Goal: Task Accomplishment & Management: Manage account settings

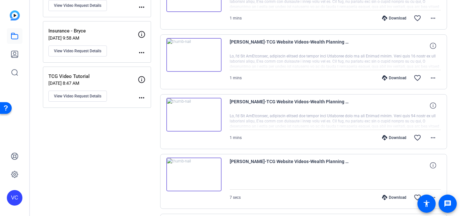
scroll to position [167, 0]
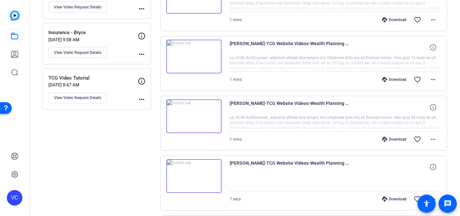
click at [194, 57] on img at bounding box center [193, 57] width 55 height 34
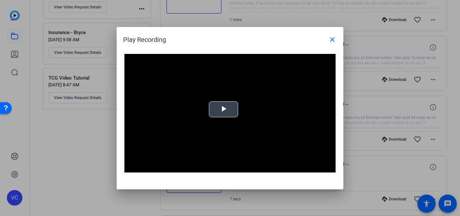
click at [223, 109] on span "Video Player" at bounding box center [223, 109] width 0 height 0
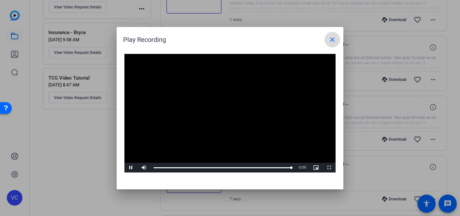
click at [332, 38] on mat-icon "close" at bounding box center [332, 40] width 8 height 8
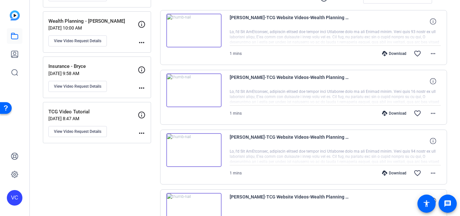
scroll to position [132, 0]
click at [193, 33] on img at bounding box center [193, 31] width 55 height 34
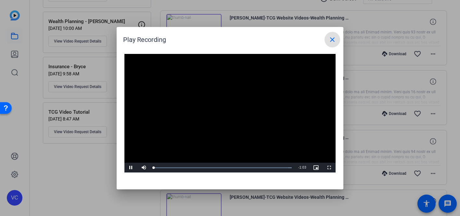
click at [220, 108] on video "Video Player" at bounding box center [229, 113] width 211 height 119
click at [128, 168] on span "Video Player" at bounding box center [130, 168] width 13 height 0
click at [334, 39] on mat-icon "close" at bounding box center [332, 40] width 8 height 8
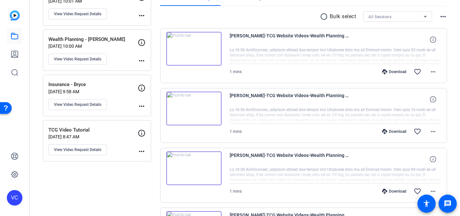
scroll to position [112, 0]
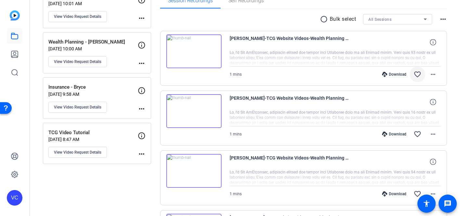
click at [420, 75] on mat-icon "favorite_border" at bounding box center [417, 74] width 8 height 8
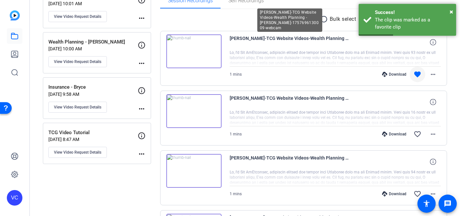
click at [235, 38] on span "Daniel McNicholas-TCG Website Videos-Wealth Planning - Dan-1757696130009-webcam" at bounding box center [290, 42] width 120 height 16
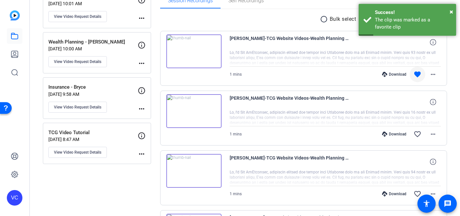
click at [215, 42] on img at bounding box center [193, 51] width 55 height 34
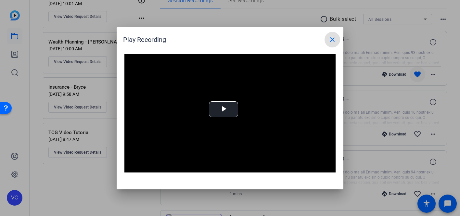
click at [333, 40] on mat-icon "close" at bounding box center [332, 40] width 8 height 8
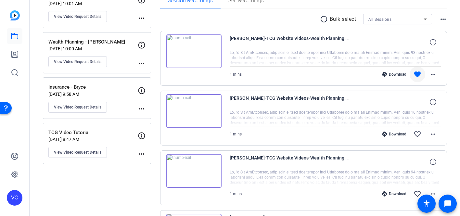
click at [325, 19] on mat-icon "radio_button_unchecked" at bounding box center [325, 19] width 10 height 8
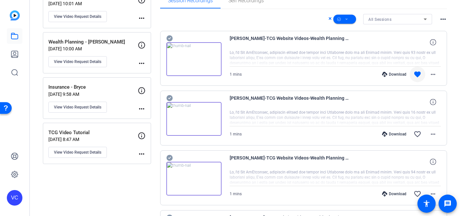
click at [169, 37] on icon at bounding box center [169, 38] width 6 height 6
click at [433, 74] on mat-icon "more_horiz" at bounding box center [433, 74] width 8 height 8
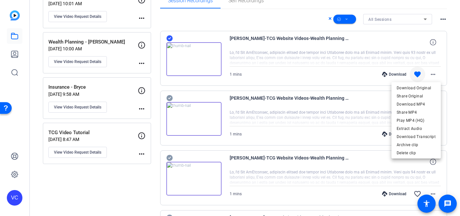
click at [316, 52] on div at bounding box center [230, 108] width 460 height 216
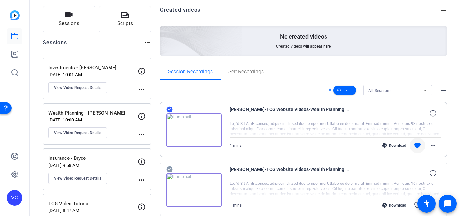
scroll to position [0, 0]
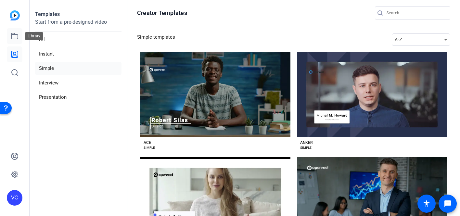
click at [19, 36] on link at bounding box center [15, 36] width 16 height 16
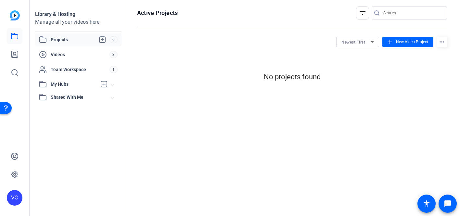
click at [66, 40] on span "Projects" at bounding box center [80, 40] width 59 height 8
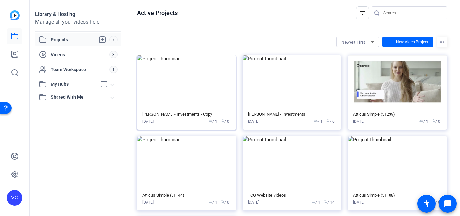
click at [210, 102] on img at bounding box center [186, 81] width 99 height 53
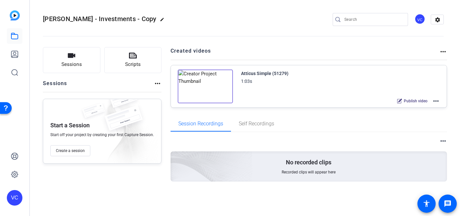
click at [215, 86] on img at bounding box center [205, 86] width 55 height 34
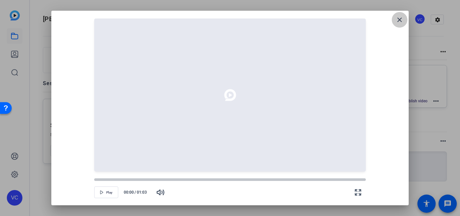
click at [397, 21] on mat-icon "close" at bounding box center [399, 20] width 8 height 8
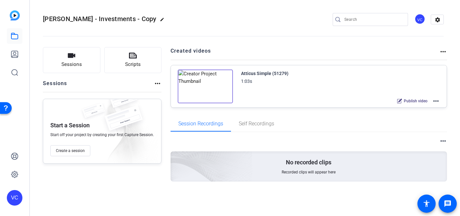
click at [439, 102] on mat-icon "more_horiz" at bounding box center [436, 101] width 8 height 8
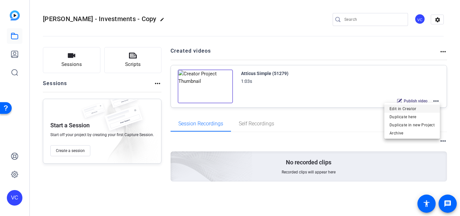
click at [425, 107] on span "Edit in Creator" at bounding box center [411, 109] width 45 height 8
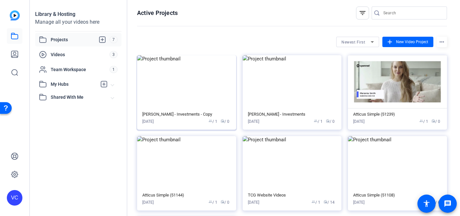
click at [204, 62] on img at bounding box center [186, 81] width 99 height 53
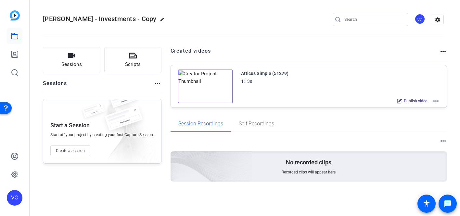
click at [160, 20] on mat-icon "edit" at bounding box center [164, 21] width 8 height 8
click at [64, 19] on input "[PERSON_NAME] - Investments - Copy" at bounding box center [69, 20] width 43 height 8
drag, startPoint x: 48, startPoint y: 19, endPoint x: 120, endPoint y: 21, distance: 71.4
click at [120, 21] on div "[PERSON_NAME] - Investments - Copy check_circle clear" at bounding box center [87, 19] width 88 height 10
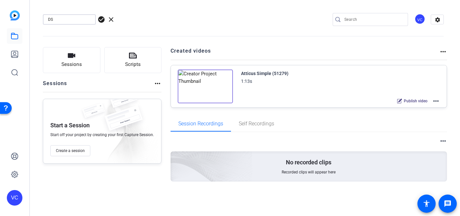
scroll to position [0, 0]
type input "D"
type input "[PERSON_NAME] - Financial Planning"
click at [103, 18] on span "check_circle" at bounding box center [101, 20] width 8 height 8
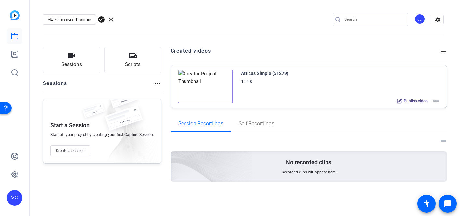
scroll to position [0, 0]
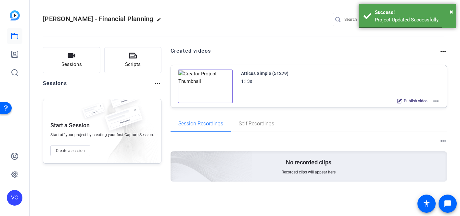
click at [438, 99] on mat-icon "more_horiz" at bounding box center [436, 101] width 8 height 8
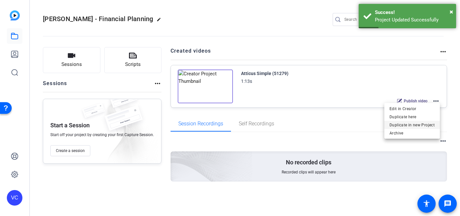
click at [418, 123] on span "Duplicate in new Project" at bounding box center [411, 125] width 45 height 8
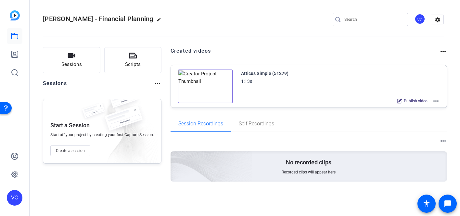
click at [443, 51] on mat-icon "more_horiz" at bounding box center [443, 52] width 8 height 8
click at [375, 47] on div at bounding box center [230, 108] width 460 height 216
click at [415, 102] on span "Publish video" at bounding box center [416, 100] width 24 height 5
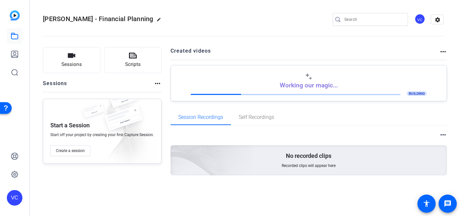
click at [442, 51] on mat-icon "more_horiz" at bounding box center [443, 52] width 8 height 8
click at [354, 116] on div at bounding box center [230, 108] width 460 height 216
click at [442, 50] on mat-icon "more_horiz" at bounding box center [443, 52] width 8 height 8
click at [443, 51] on div at bounding box center [230, 108] width 460 height 216
click at [443, 50] on mat-icon "more_horiz" at bounding box center [443, 52] width 8 height 8
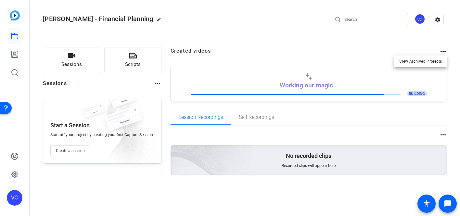
click at [367, 98] on div at bounding box center [230, 108] width 460 height 216
click at [388, 96] on div "BUILDING" at bounding box center [309, 94] width 236 height 6
click at [442, 52] on mat-icon "more_horiz" at bounding box center [443, 52] width 8 height 8
click at [332, 106] on div at bounding box center [230, 108] width 460 height 216
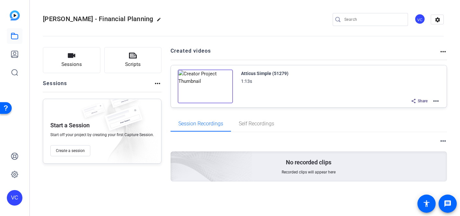
click at [442, 52] on mat-icon "more_horiz" at bounding box center [443, 52] width 8 height 8
click at [423, 104] on div at bounding box center [230, 108] width 460 height 216
click at [422, 100] on span "Share" at bounding box center [423, 100] width 10 height 5
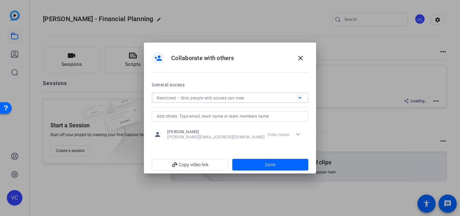
click at [205, 96] on span "Restricted – Only people with access can view" at bounding box center [200, 98] width 87 height 5
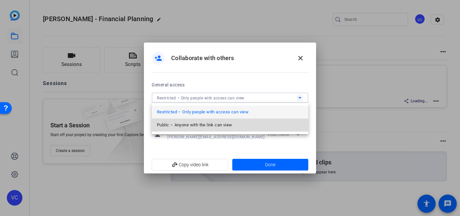
click at [205, 124] on span "Public – Anyone with the link can view" at bounding box center [194, 125] width 75 height 8
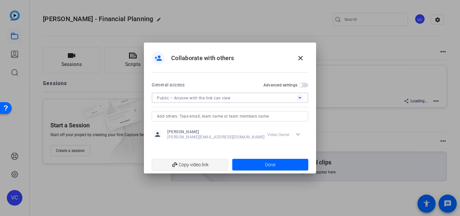
click at [189, 162] on span "add_link Copy video link" at bounding box center [190, 164] width 66 height 12
click at [260, 168] on span at bounding box center [270, 165] width 76 height 16
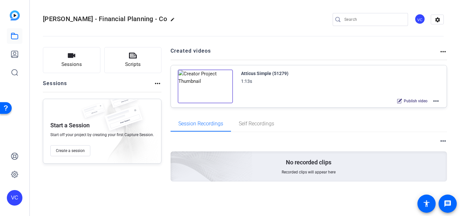
click at [171, 18] on mat-icon "edit" at bounding box center [174, 21] width 8 height 8
drag, startPoint x: 49, startPoint y: 20, endPoint x: 139, endPoint y: 21, distance: 89.6
click at [139, 21] on div "Dan McNicholas - Financial Planning - Co check_circle clear VC settings" at bounding box center [243, 20] width 401 height 10
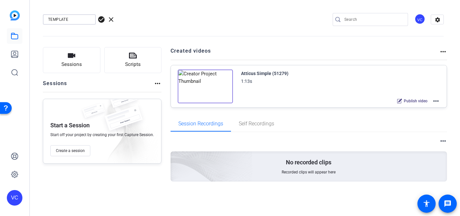
type input "TEMPLATE"
click at [101, 20] on span "check_circle" at bounding box center [101, 20] width 8 height 8
